Goal: Ask a question

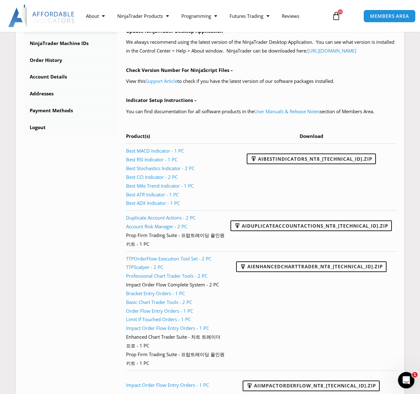
click at [401, 376] on div "Open Intercom Messenger" at bounding box center [405, 379] width 21 height 21
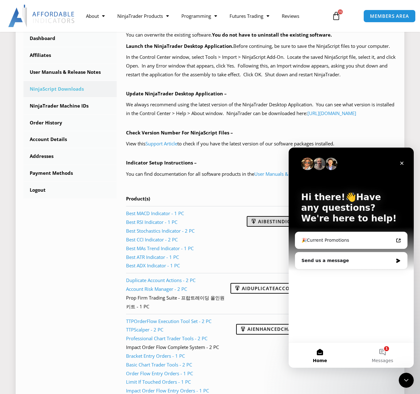
scroll to position [187, 0]
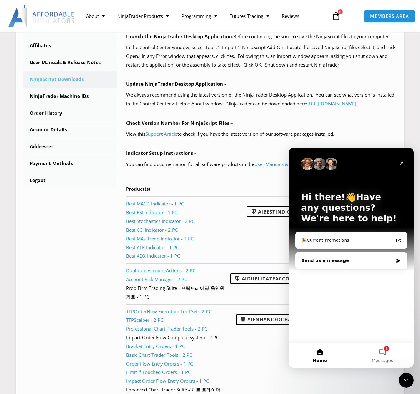
click at [346, 264] on div "Send us a message" at bounding box center [351, 260] width 112 height 17
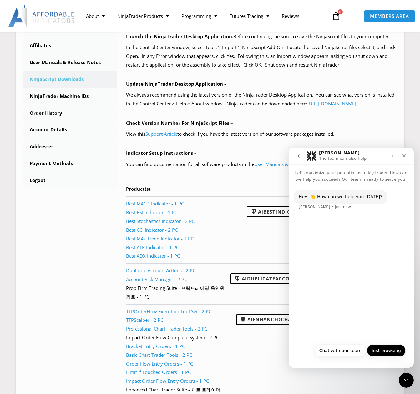
click at [392, 349] on button "Just browsing" at bounding box center [385, 350] width 39 height 12
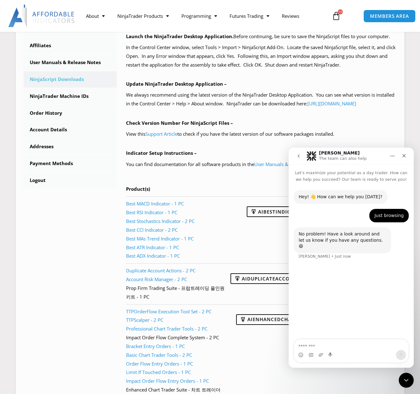
click at [299, 157] on icon "go back" at bounding box center [298, 155] width 2 height 3
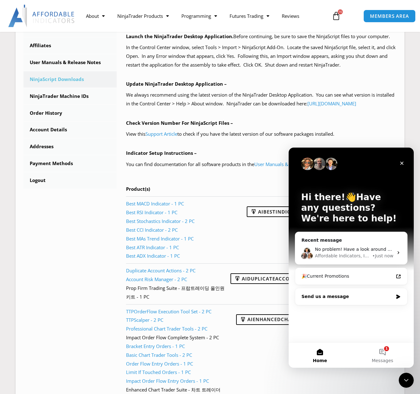
click at [342, 295] on div "Send us a message" at bounding box center [347, 296] width 92 height 7
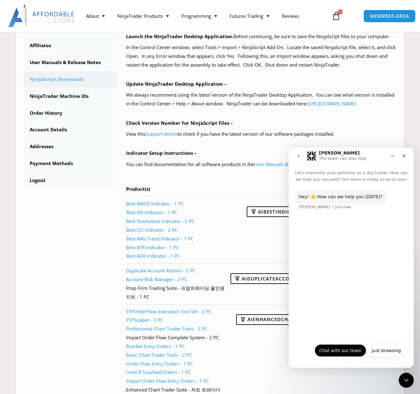
click at [354, 349] on button "Chat with our team" at bounding box center [340, 350] width 52 height 12
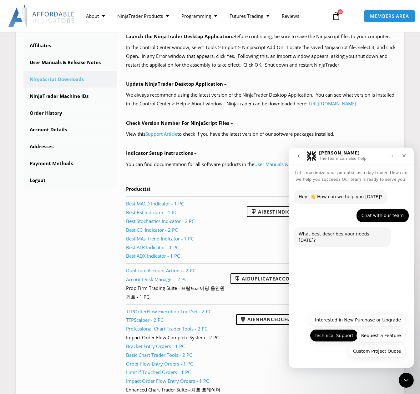
click at [338, 335] on button "Technical Support" at bounding box center [334, 335] width 48 height 12
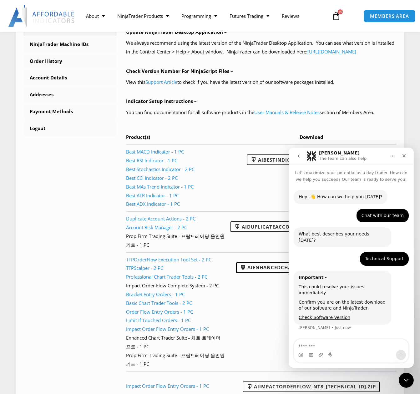
scroll to position [250, 0]
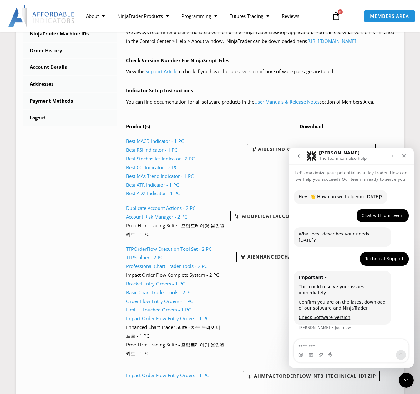
click at [347, 345] on textarea "Message…" at bounding box center [351, 344] width 114 height 11
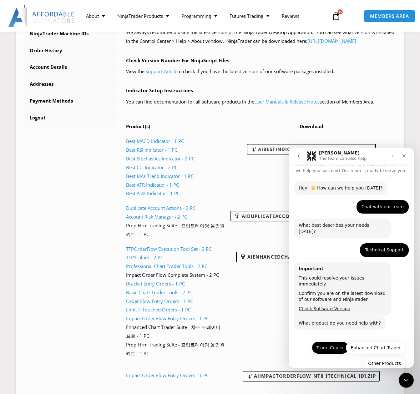
click at [340, 341] on button "Trade Copier" at bounding box center [329, 347] width 37 height 12
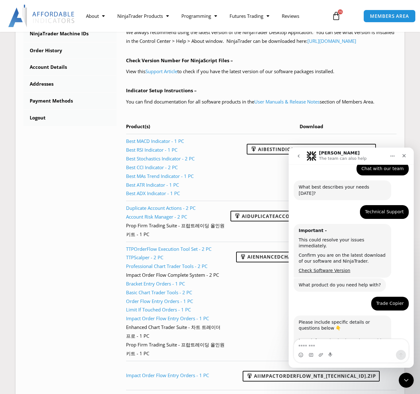
scroll to position [62, 0]
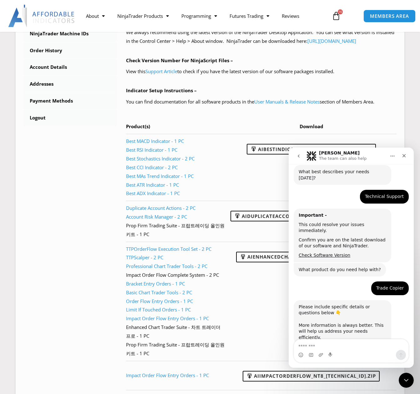
click at [356, 344] on textarea "Message…" at bounding box center [351, 344] width 114 height 11
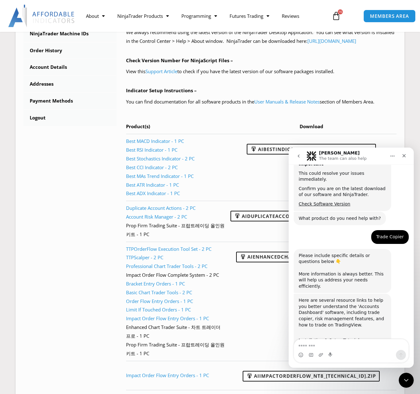
scroll to position [144, 0]
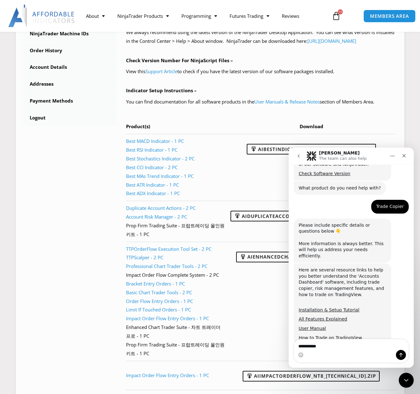
type textarea "**********"
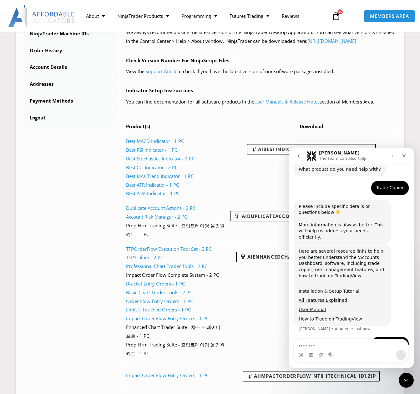
scroll to position [183, 0]
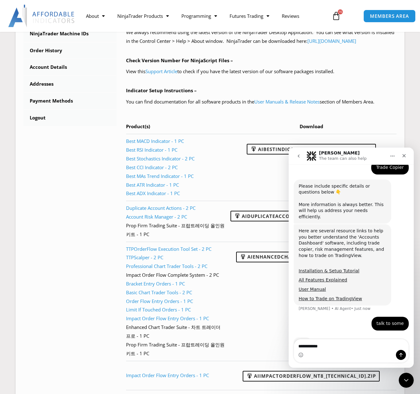
type textarea "**********"
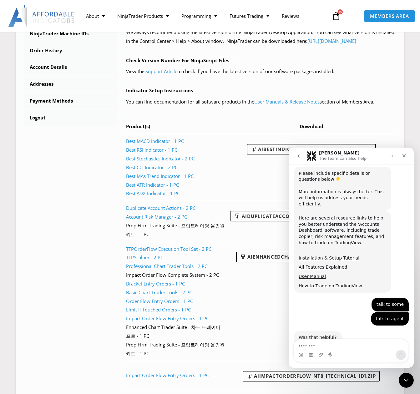
scroll to position [195, 0]
type textarea "**********"
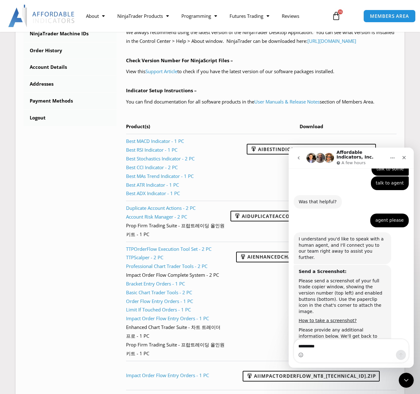
scroll to position [360, 0]
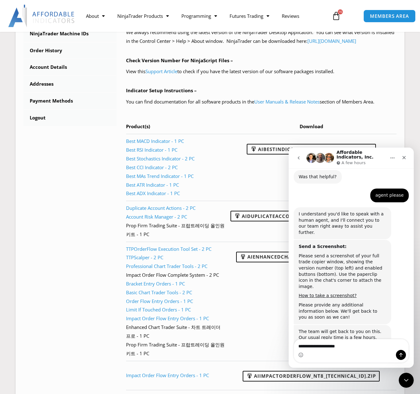
type textarea "**********"
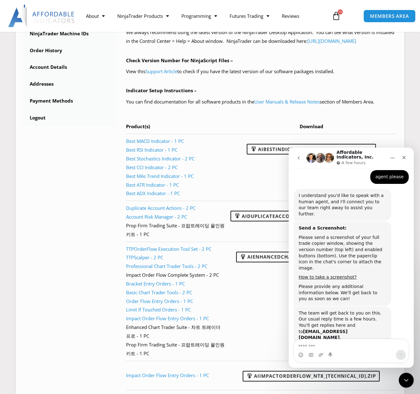
scroll to position [379, 0]
